Goal: Find specific fact: Find specific fact

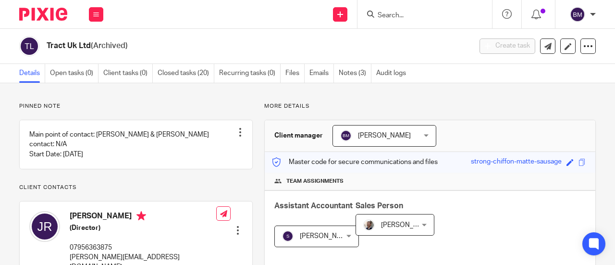
scroll to position [96, 0]
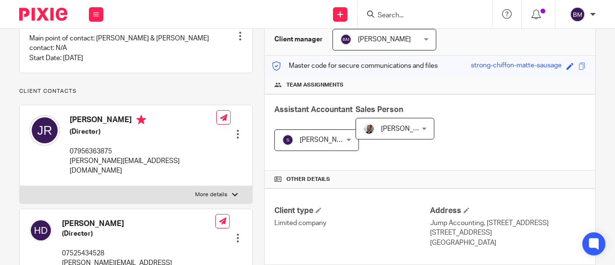
click at [431, 18] on input "Search" at bounding box center [420, 16] width 87 height 9
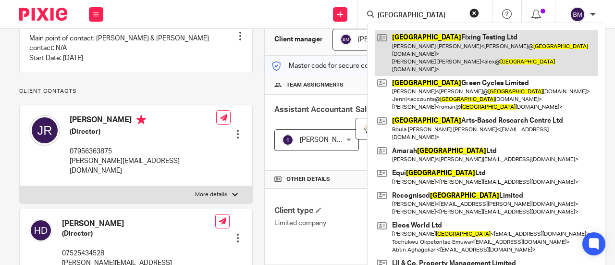
type input "[GEOGRAPHIC_DATA]"
click at [445, 49] on link at bounding box center [486, 53] width 223 height 46
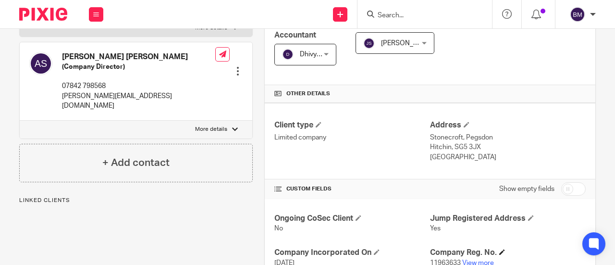
scroll to position [240, 0]
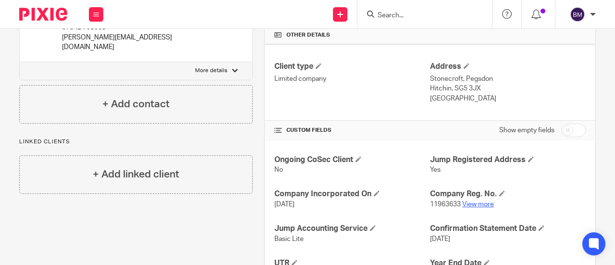
click at [486, 201] on link "View more" at bounding box center [478, 204] width 32 height 7
click at [385, 14] on input "Search" at bounding box center [420, 16] width 87 height 9
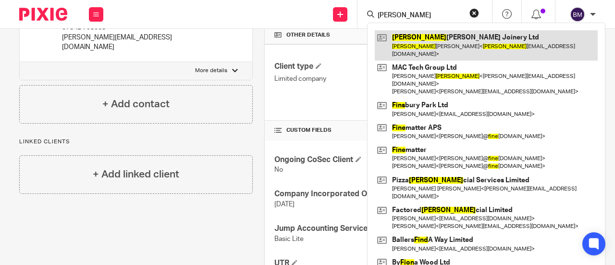
type input "finn"
click at [468, 34] on link at bounding box center [486, 45] width 223 height 30
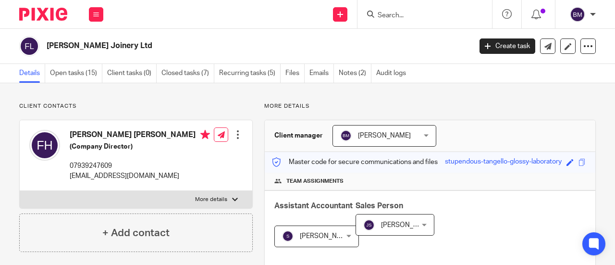
drag, startPoint x: 568, startPoint y: 2, endPoint x: 392, endPoint y: 33, distance: 178.2
click at [385, 33] on div "Finn Higgins Joinery Ltd Create task Update from Companies House Export data Me…" at bounding box center [307, 46] width 615 height 35
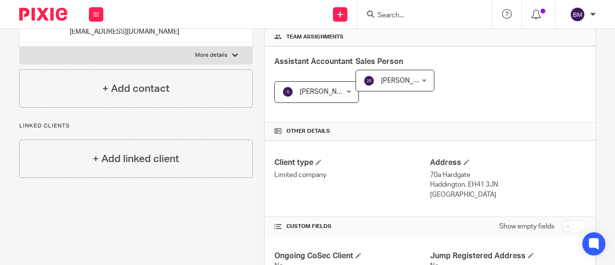
scroll to position [240, 0]
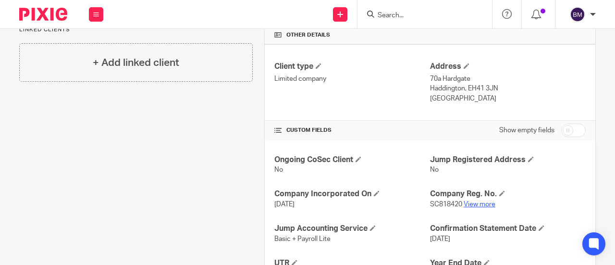
click at [465, 201] on link "View more" at bounding box center [480, 204] width 32 height 7
click at [388, 10] on form at bounding box center [428, 14] width 102 height 12
click at [393, 23] on div at bounding box center [425, 14] width 135 height 28
click at [404, 19] on input "Search" at bounding box center [420, 16] width 87 height 9
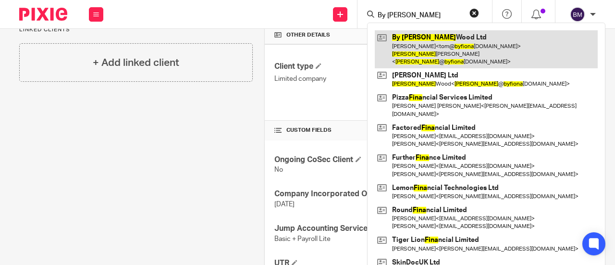
type input "By fiona"
click at [435, 41] on link at bounding box center [486, 49] width 223 height 38
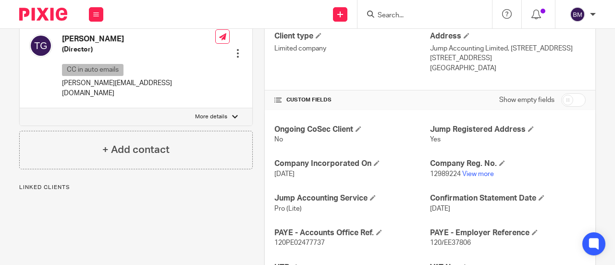
scroll to position [288, 0]
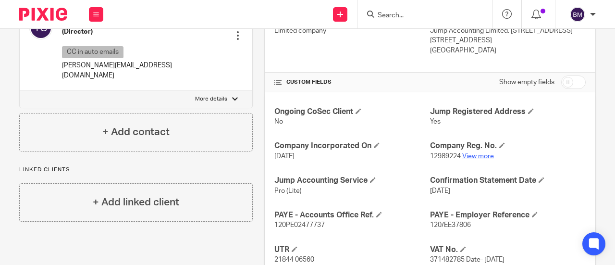
click at [478, 156] on link "View more" at bounding box center [478, 156] width 32 height 7
click at [421, 12] on input "Search" at bounding box center [420, 16] width 87 height 9
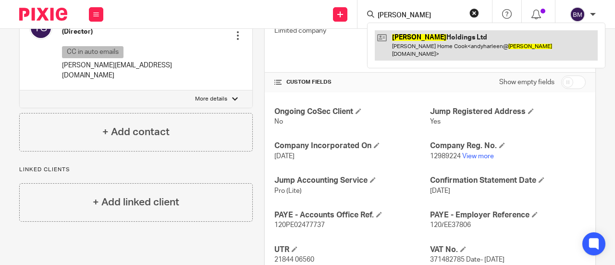
type input "andeen"
click at [464, 50] on link at bounding box center [486, 45] width 223 height 30
click at [455, 45] on link at bounding box center [486, 45] width 223 height 30
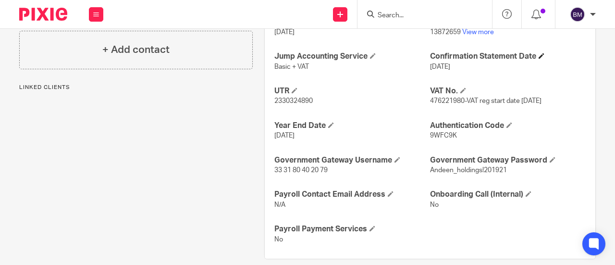
scroll to position [424, 0]
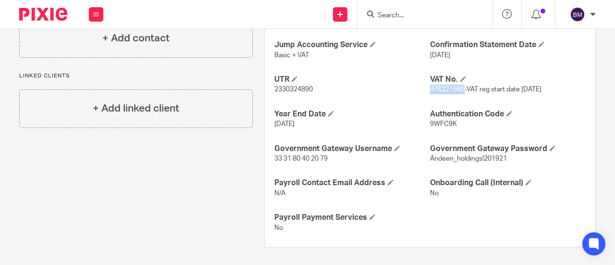
drag, startPoint x: 460, startPoint y: 87, endPoint x: 425, endPoint y: 88, distance: 35.6
click at [430, 88] on span "476221980-VAT reg start date [DATE]" at bounding box center [486, 89] width 112 height 7
copy span "476221980"
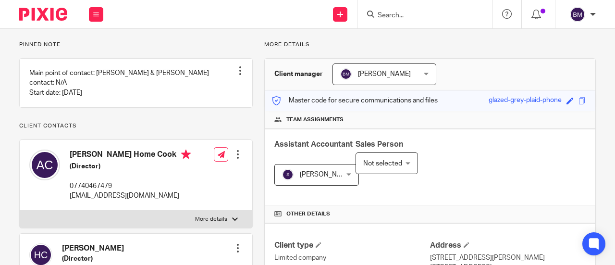
scroll to position [0, 0]
